Goal: Task Accomplishment & Management: Manage account settings

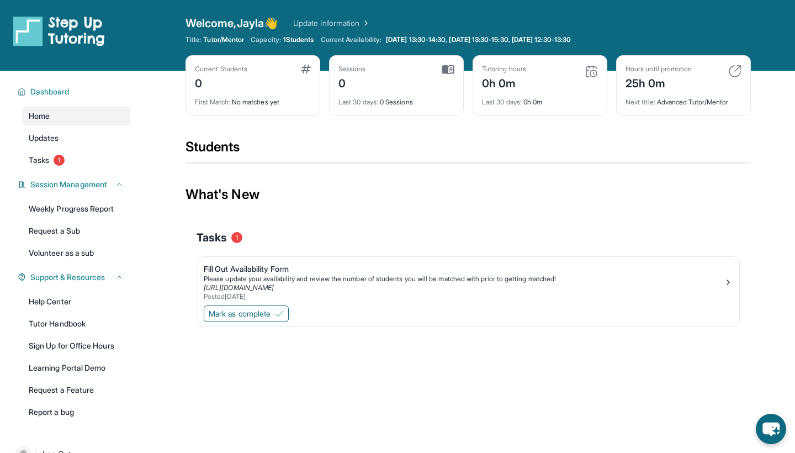
click at [399, 129] on div "Current Students 0 First Match : No matches yet Sessions 0 Last 30 days : 0 Ses…" at bounding box center [467, 96] width 565 height 83
click at [267, 315] on span "Mark as complete" at bounding box center [240, 313] width 62 height 11
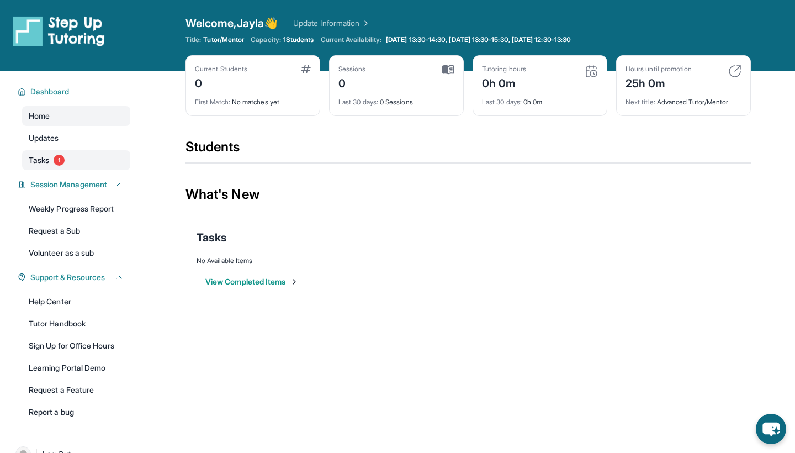
click at [65, 162] on span "1" at bounding box center [59, 160] width 11 height 11
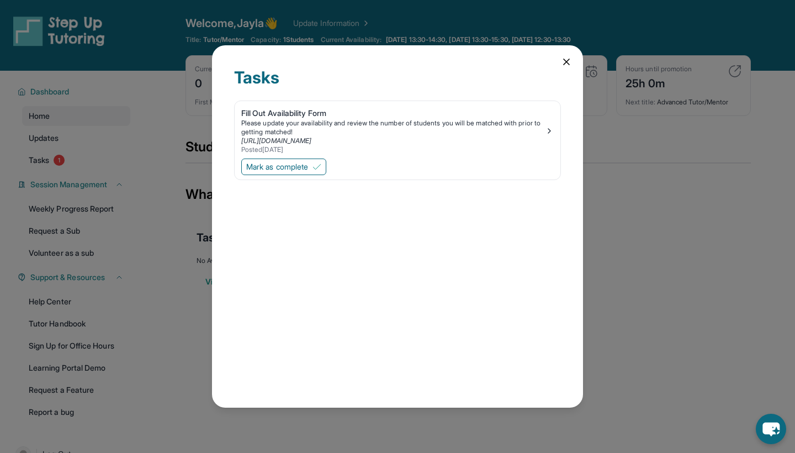
click at [566, 65] on icon at bounding box center [566, 61] width 11 height 11
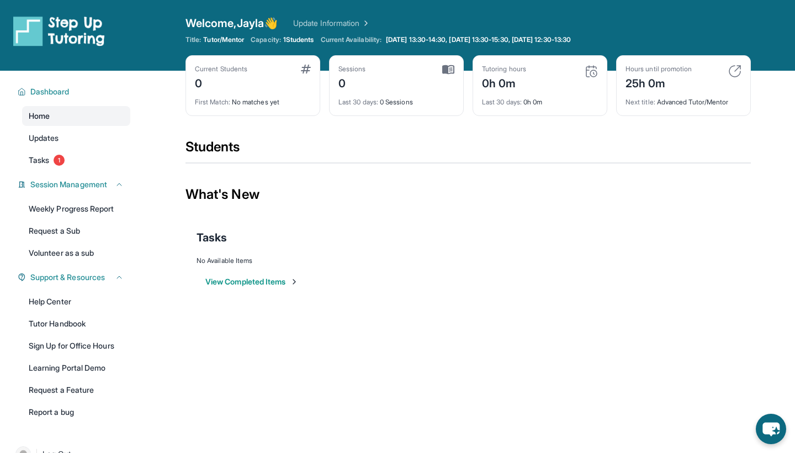
click at [73, 119] on link "Home" at bounding box center [76, 116] width 108 height 20
click at [78, 118] on link "Home" at bounding box center [76, 116] width 108 height 20
click at [71, 136] on link "Updates" at bounding box center [76, 138] width 108 height 20
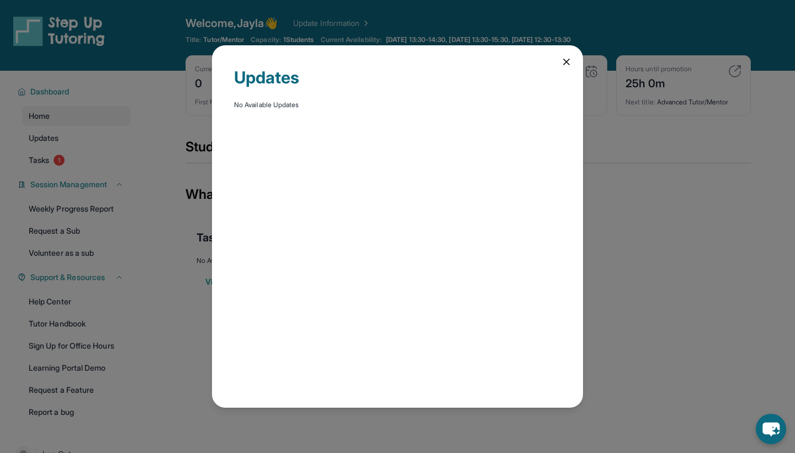
click at [564, 61] on icon at bounding box center [566, 61] width 11 height 11
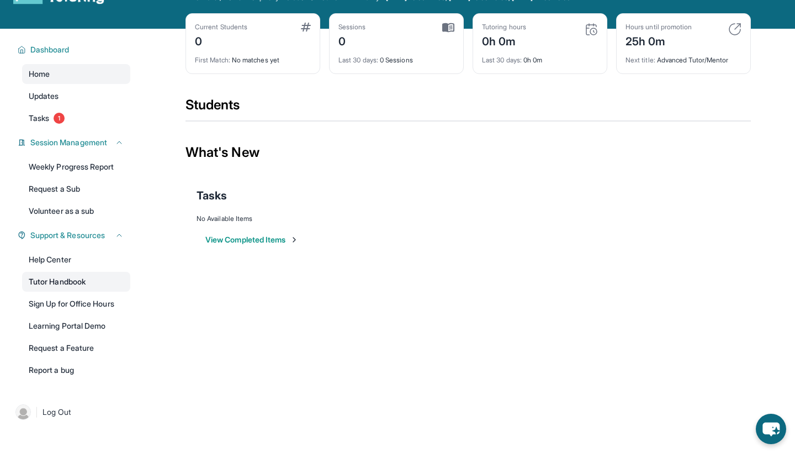
scroll to position [35, 0]
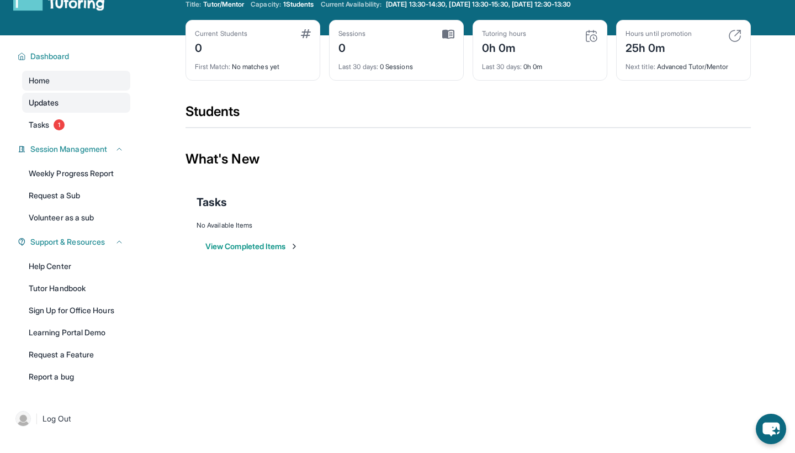
click at [120, 105] on link "Updates" at bounding box center [76, 103] width 108 height 20
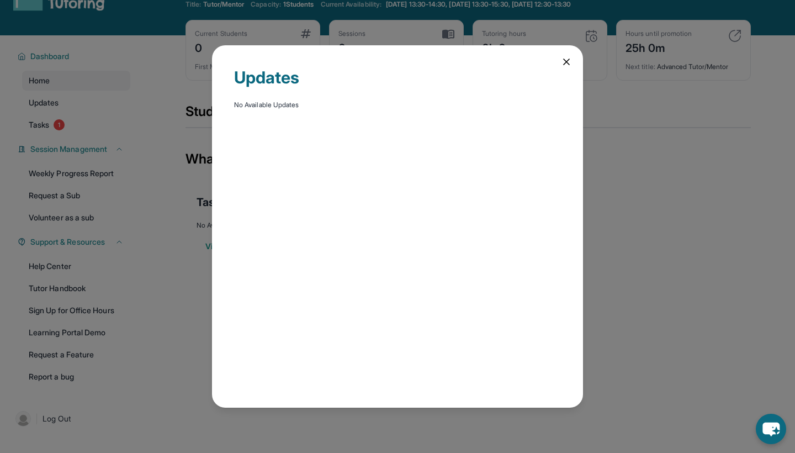
click at [560, 62] on div "Updates No Available Updates" at bounding box center [397, 226] width 371 height 362
click at [565, 62] on icon at bounding box center [566, 61] width 11 height 11
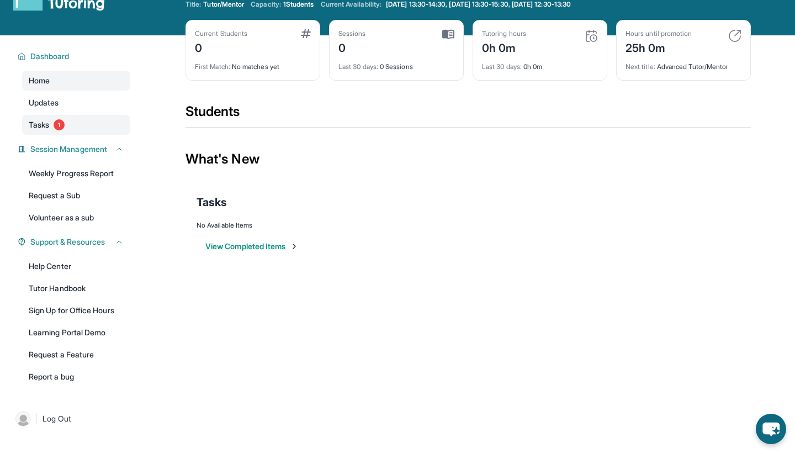
click at [89, 126] on link "Tasks 1" at bounding box center [76, 125] width 108 height 20
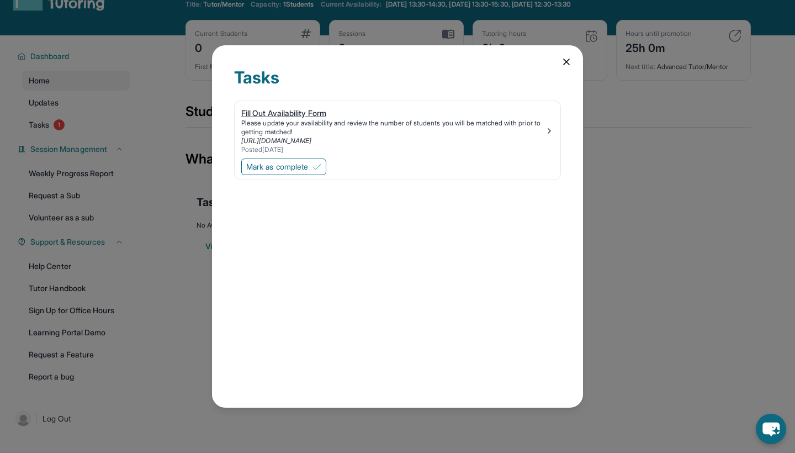
click at [552, 131] on img at bounding box center [549, 130] width 9 height 9
